Goal: Task Accomplishment & Management: Manage account settings

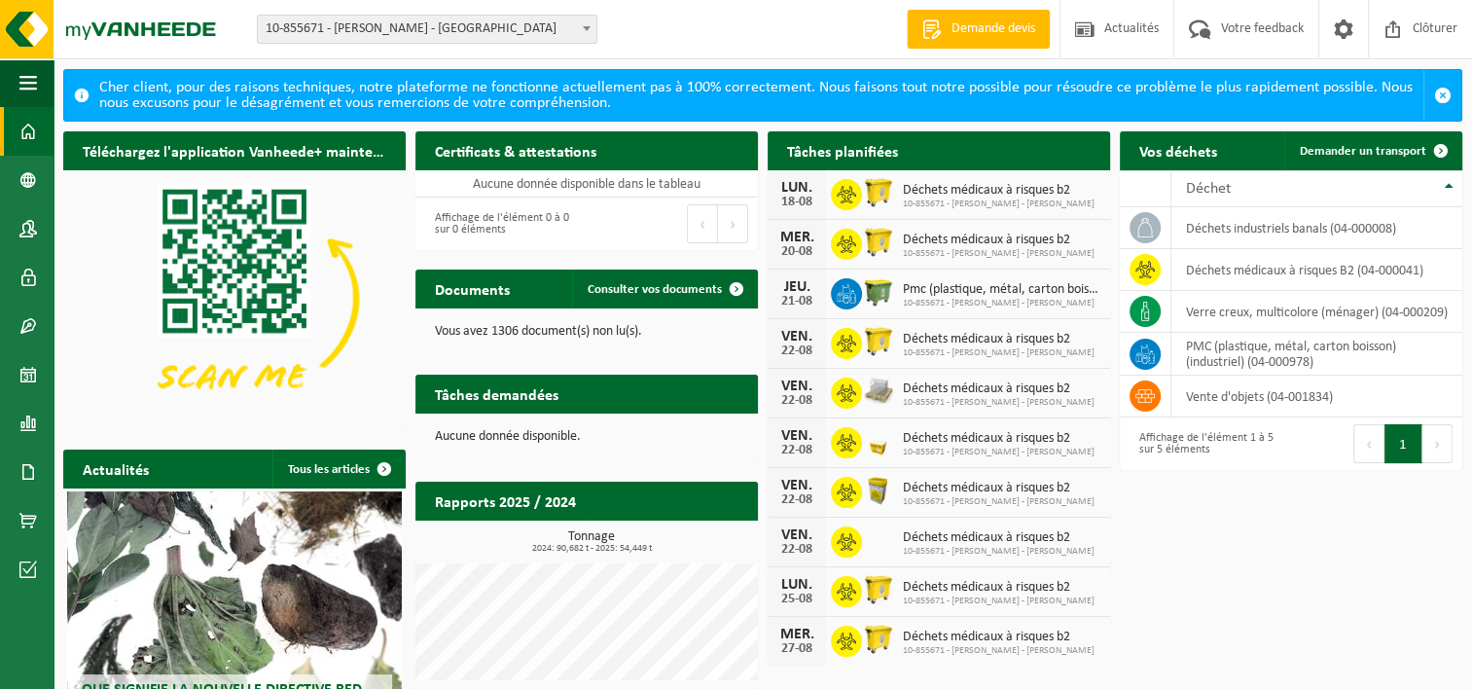
click at [584, 27] on b at bounding box center [587, 28] width 8 height 5
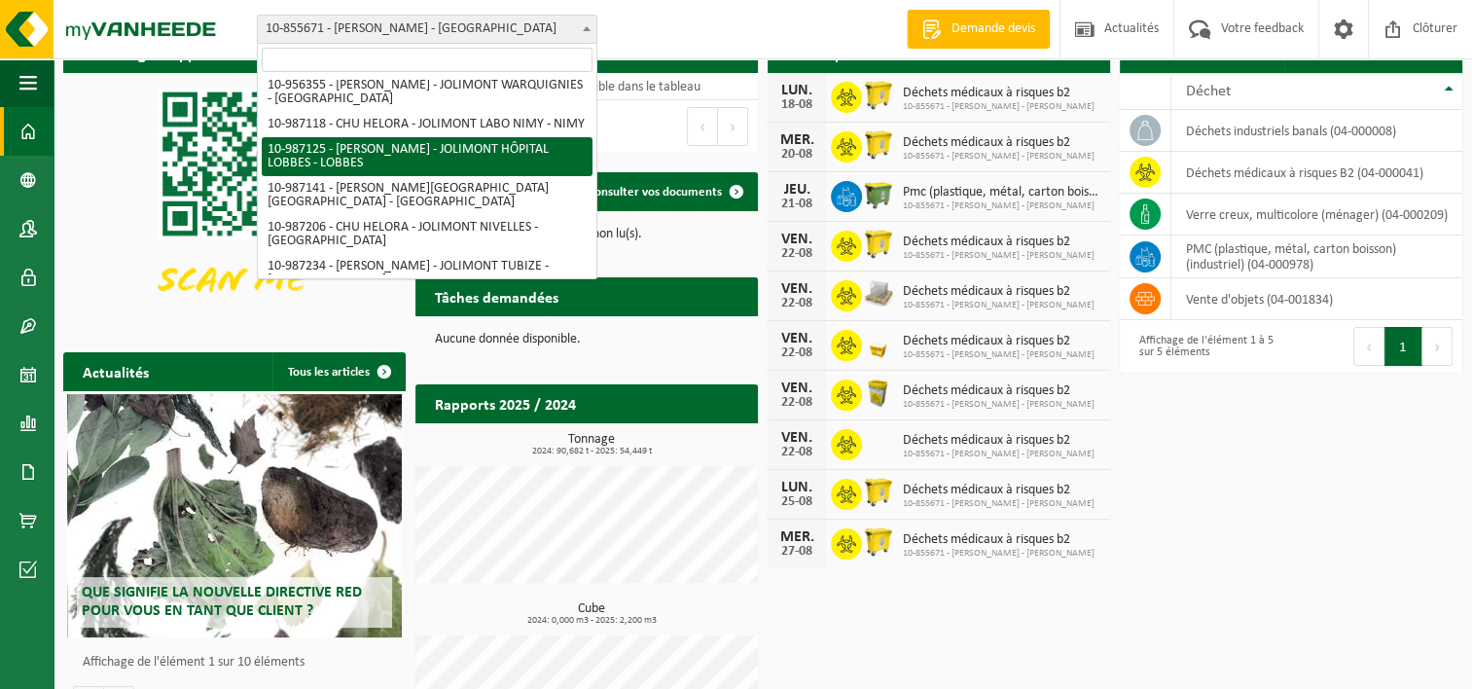
scroll to position [448, 0]
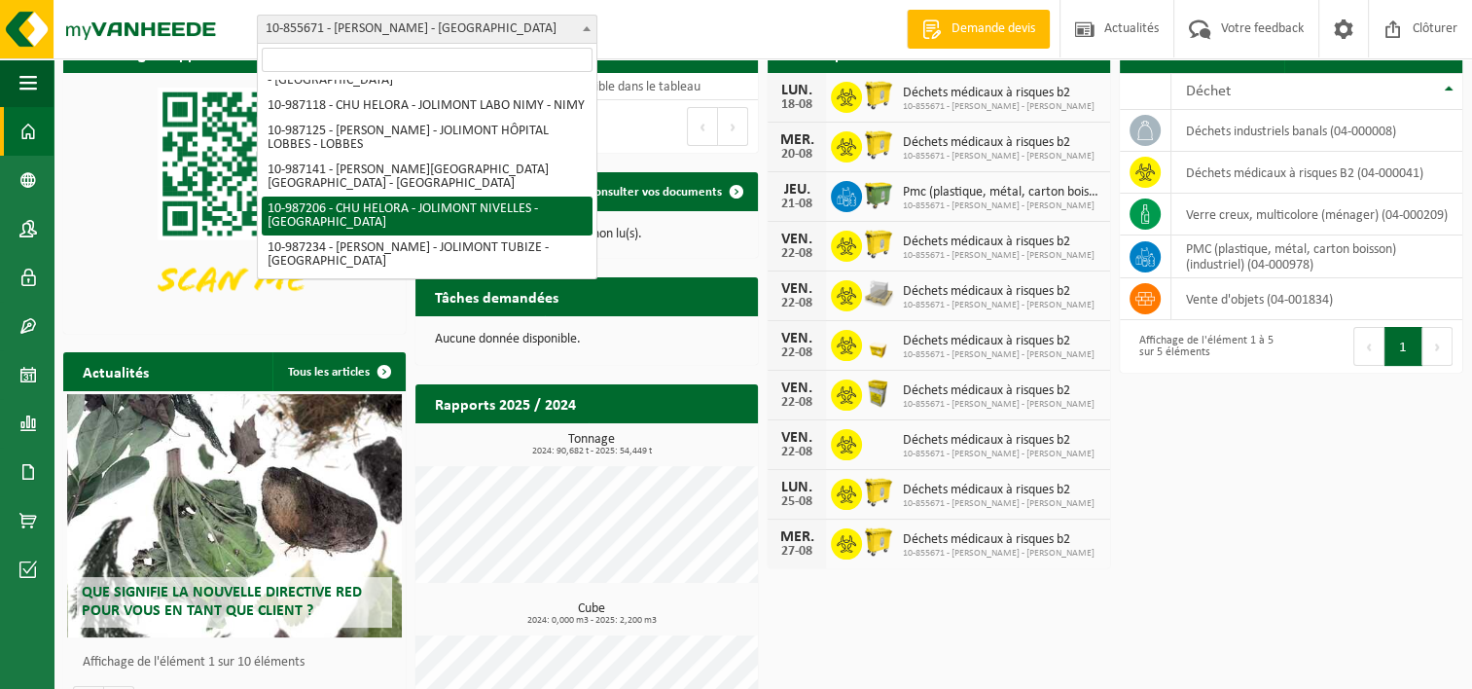
select select "167020"
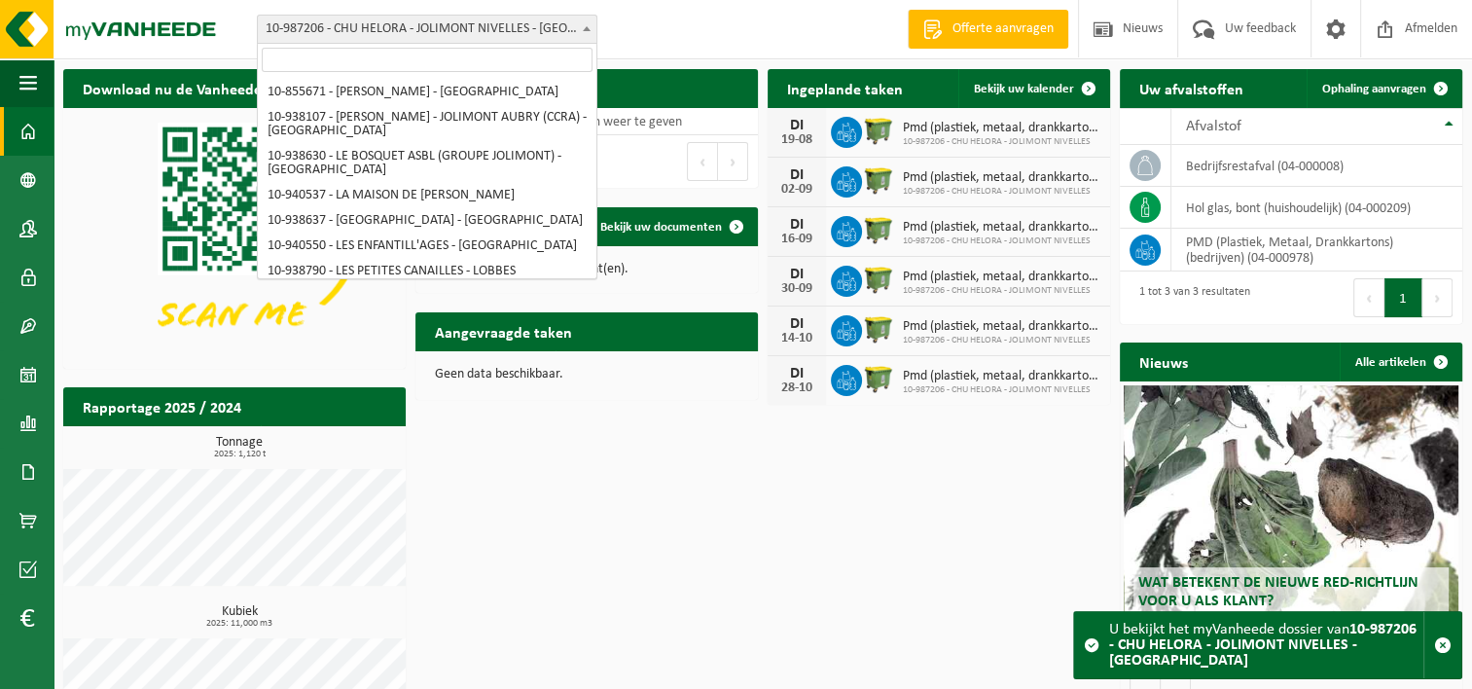
scroll to position [448, 0]
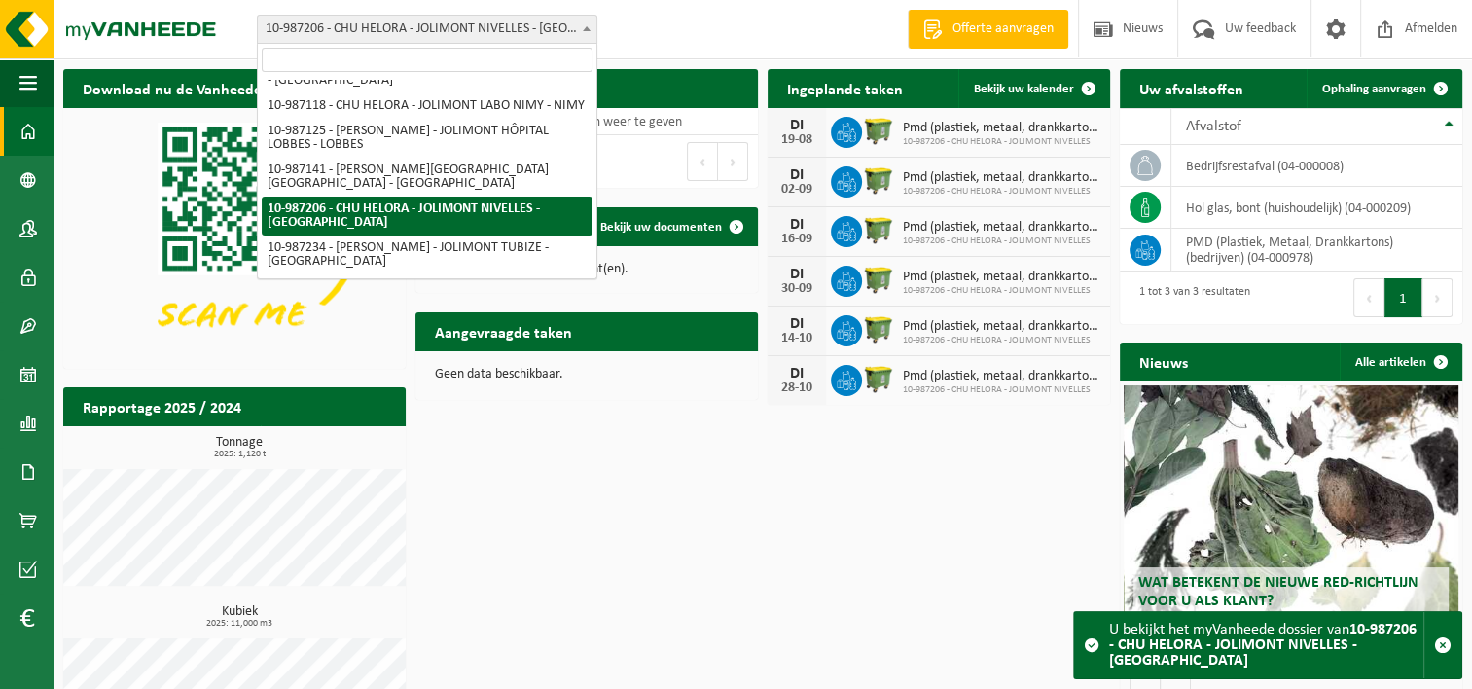
click at [580, 21] on span at bounding box center [586, 28] width 19 height 25
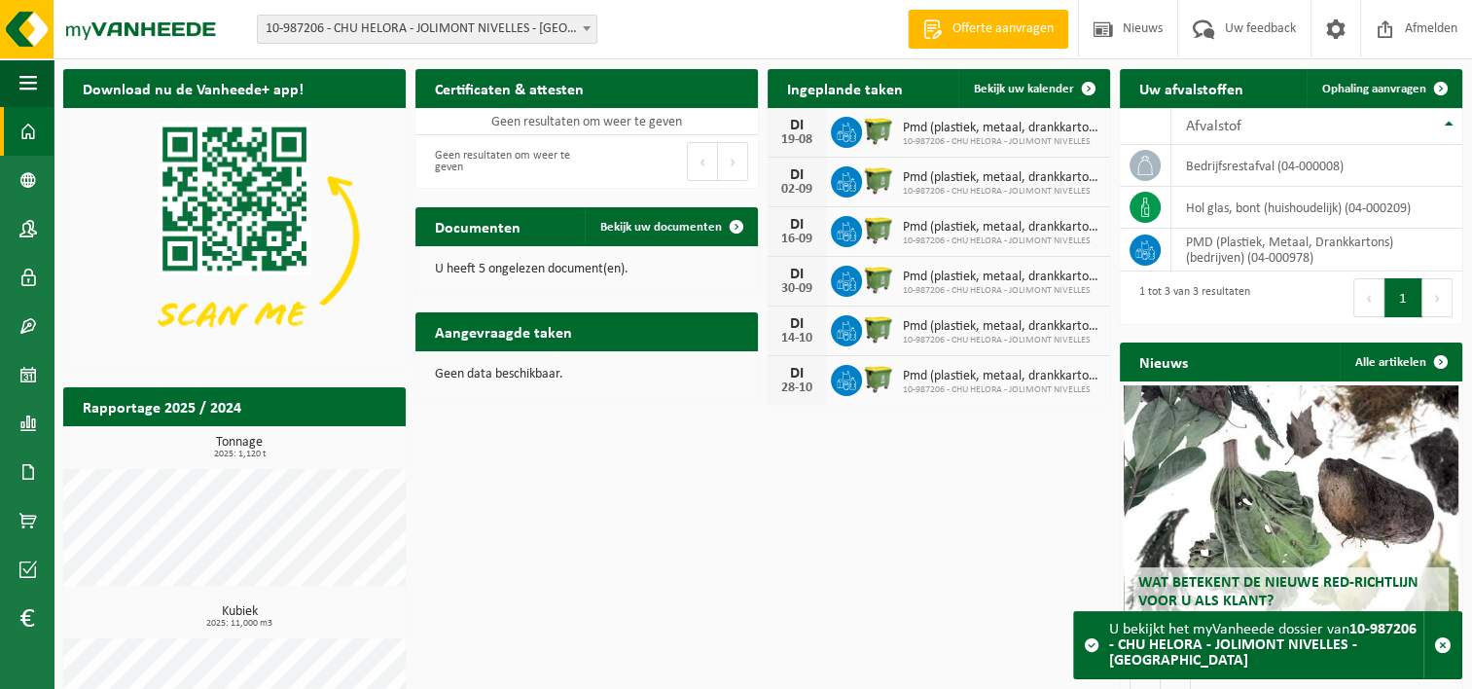
click at [561, 471] on div "Download nu de Vanheede+ app! Verberg Certificaten & attesten Bekijk uw certifi…" at bounding box center [762, 416] width 1409 height 715
click at [1325, 33] on span at bounding box center [1335, 28] width 29 height 57
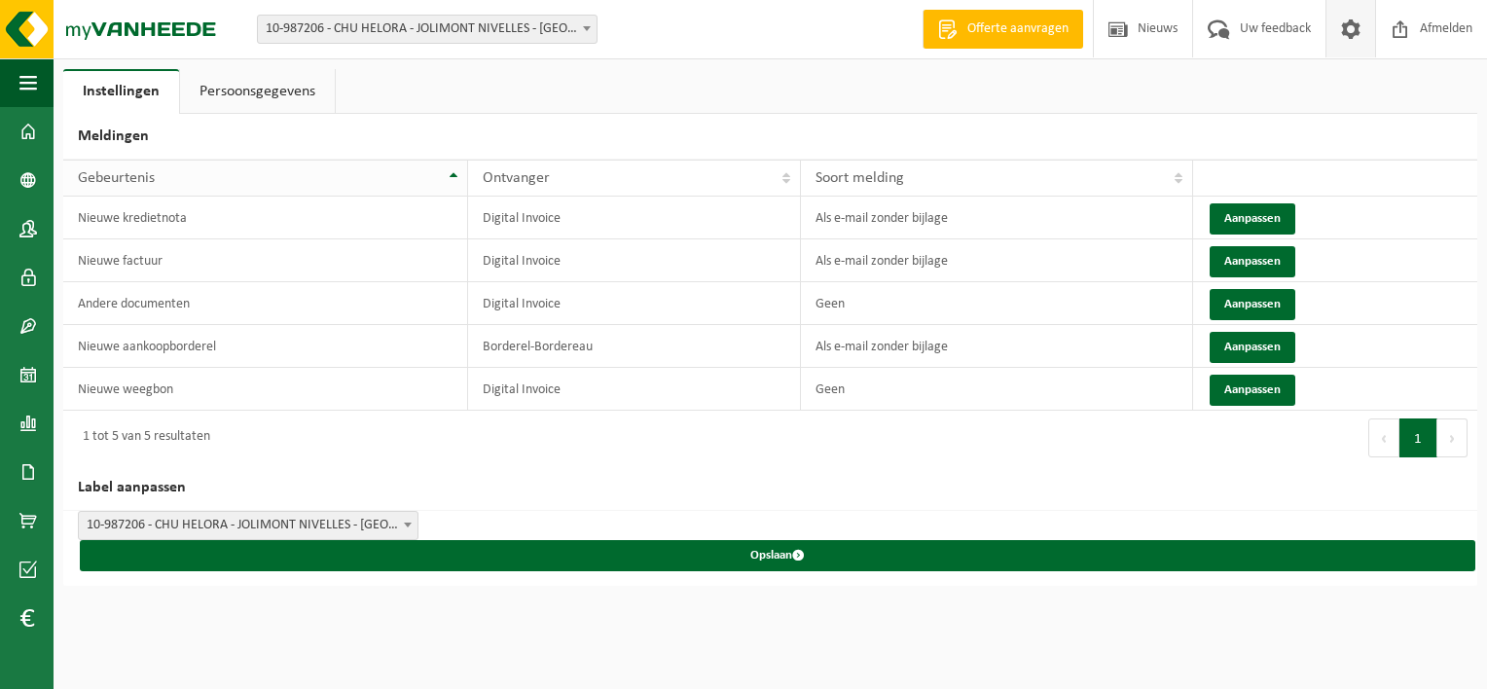
click at [450, 168] on th "Gebeurtenis" at bounding box center [265, 178] width 405 height 37
click at [239, 90] on link "Persoonsgegevens" at bounding box center [257, 91] width 155 height 45
